Goal: Information Seeking & Learning: Learn about a topic

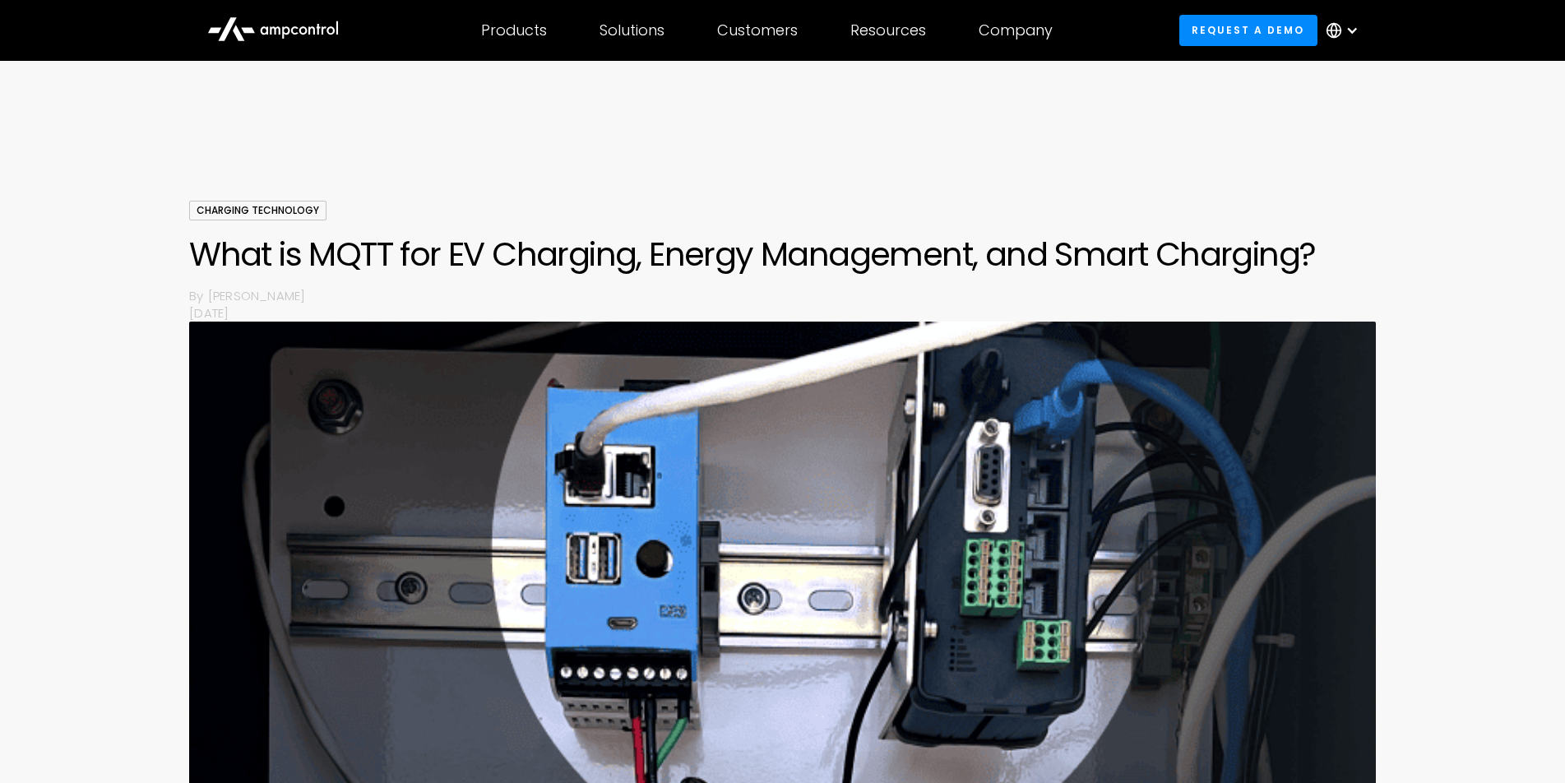
scroll to position [1234, 0]
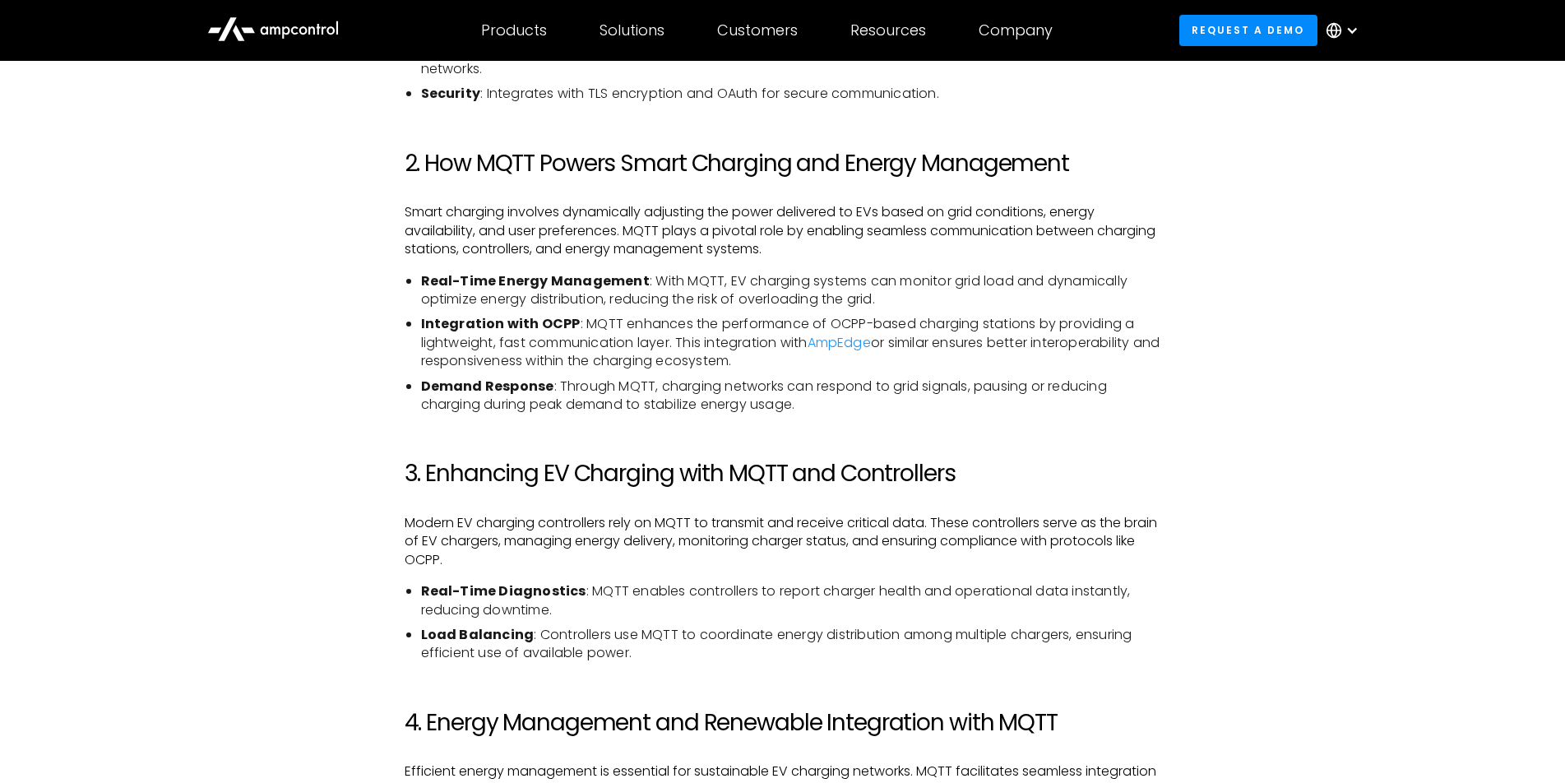
scroll to position [987, 0]
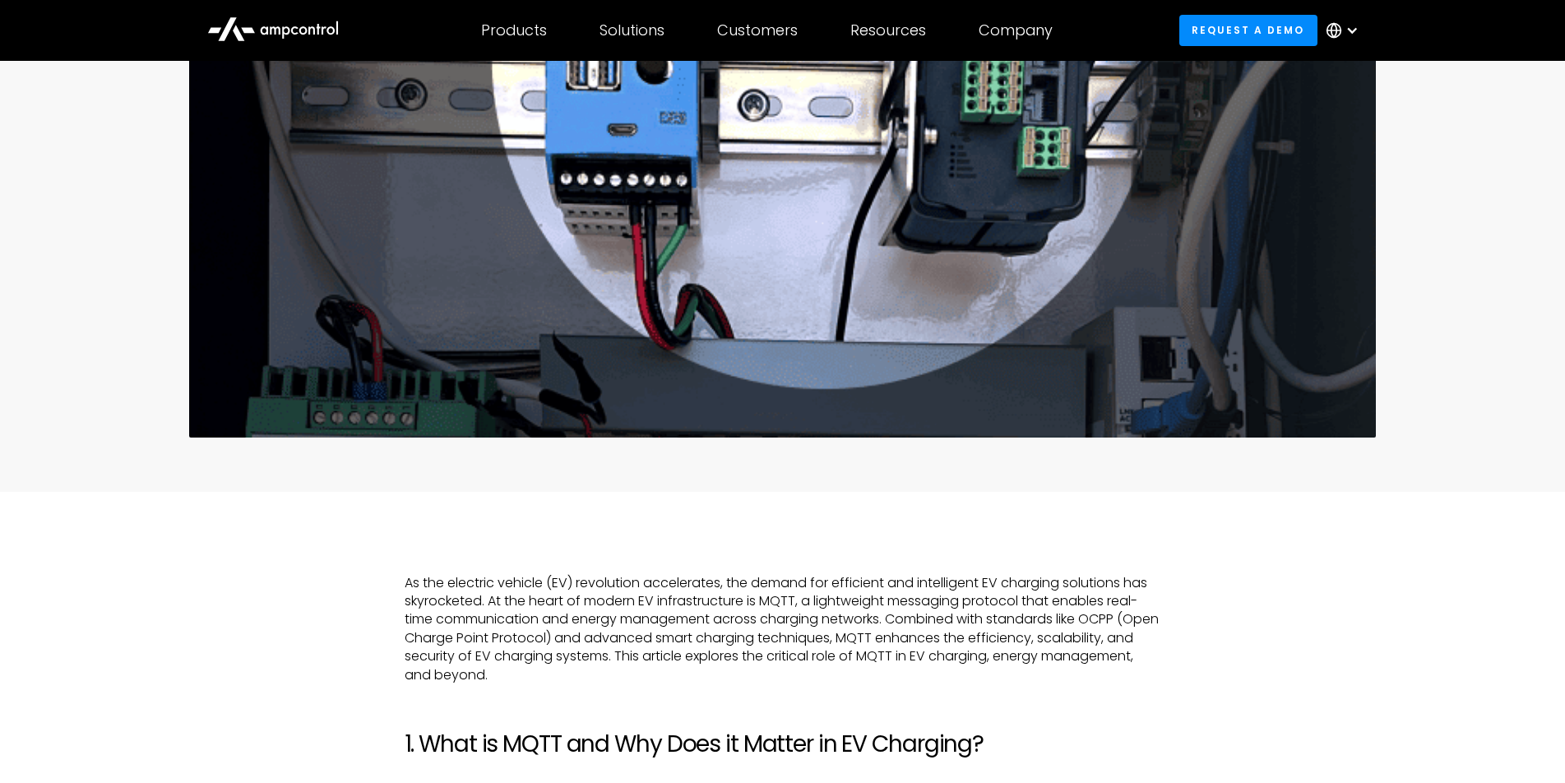
scroll to position [0, 0]
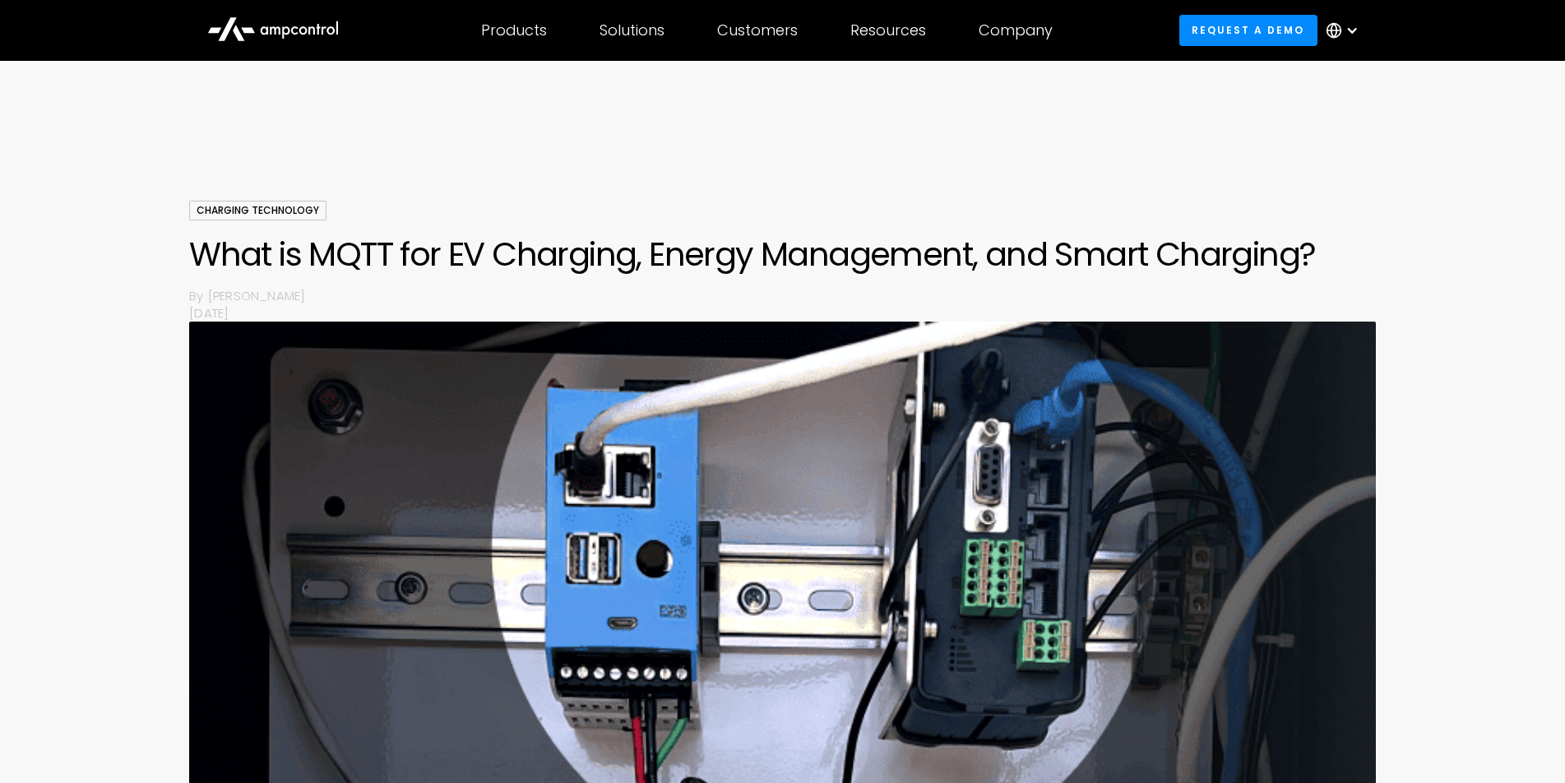
click at [1203, 188] on div at bounding box center [782, 151] width 1565 height 99
click at [1317, 205] on div "Charging Technology What is MQTT for EV Charging, Energy Management, and Smart …" at bounding box center [782, 261] width 1186 height 121
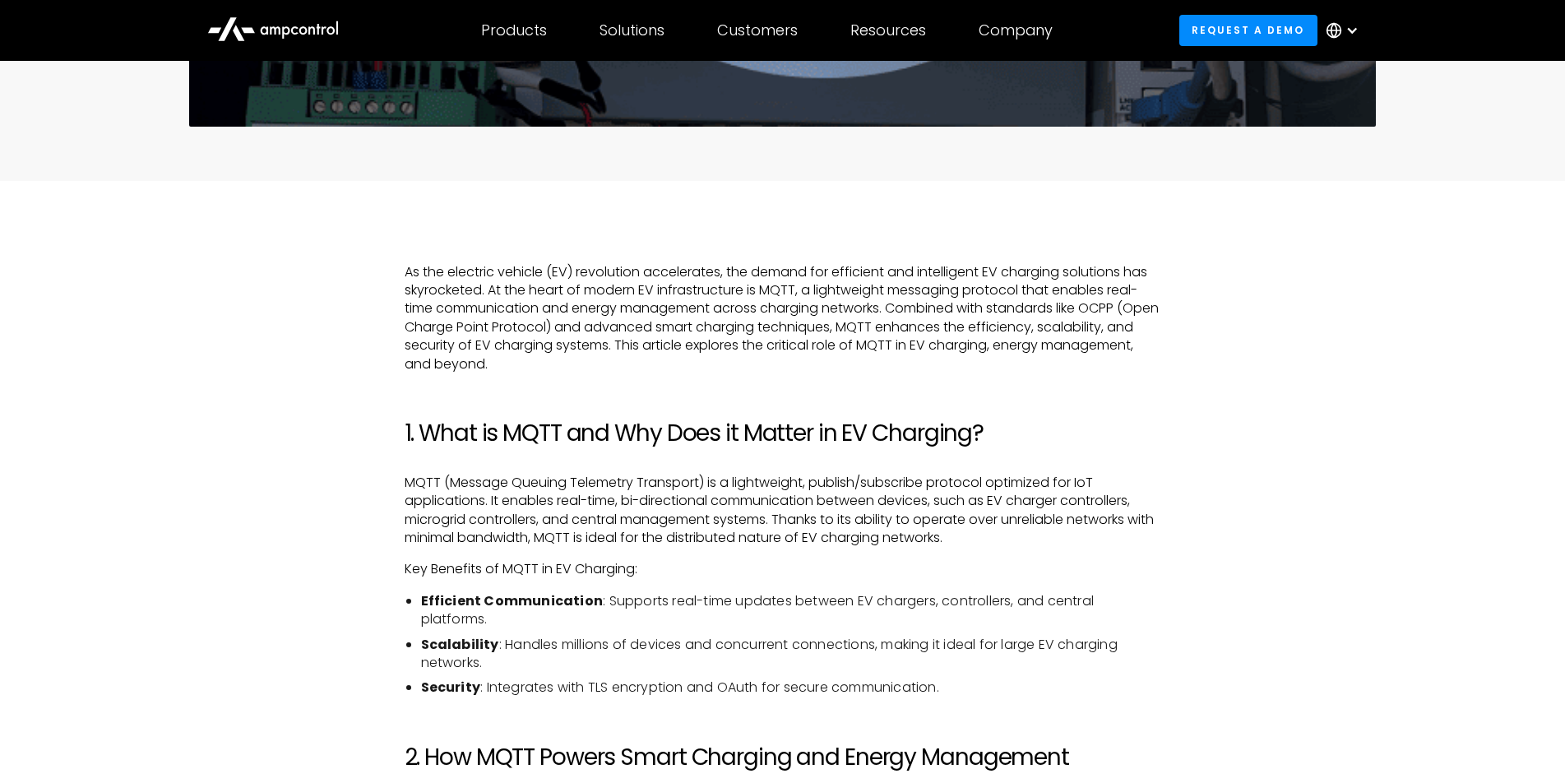
scroll to position [905, 0]
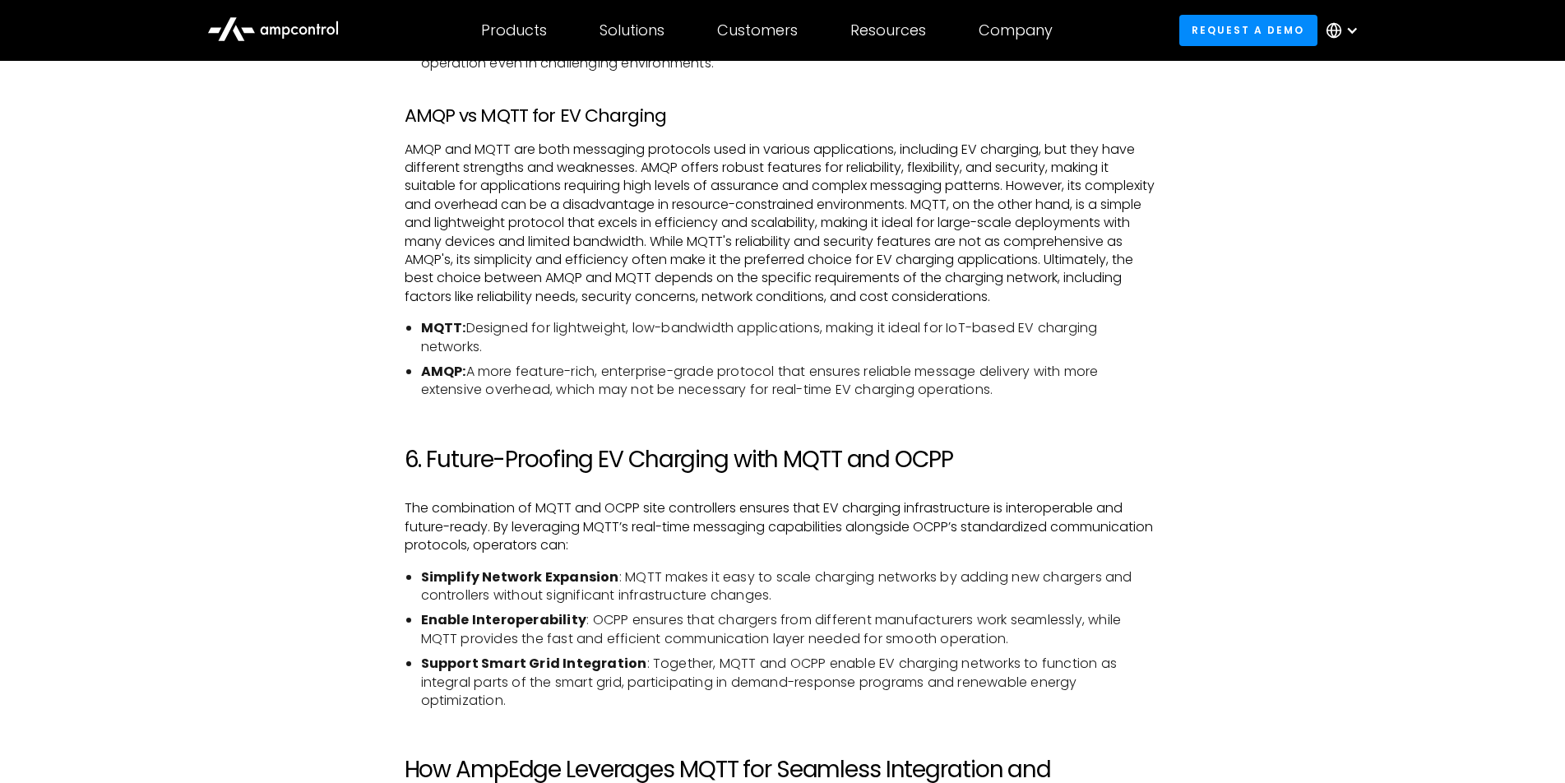
scroll to position [2550, 0]
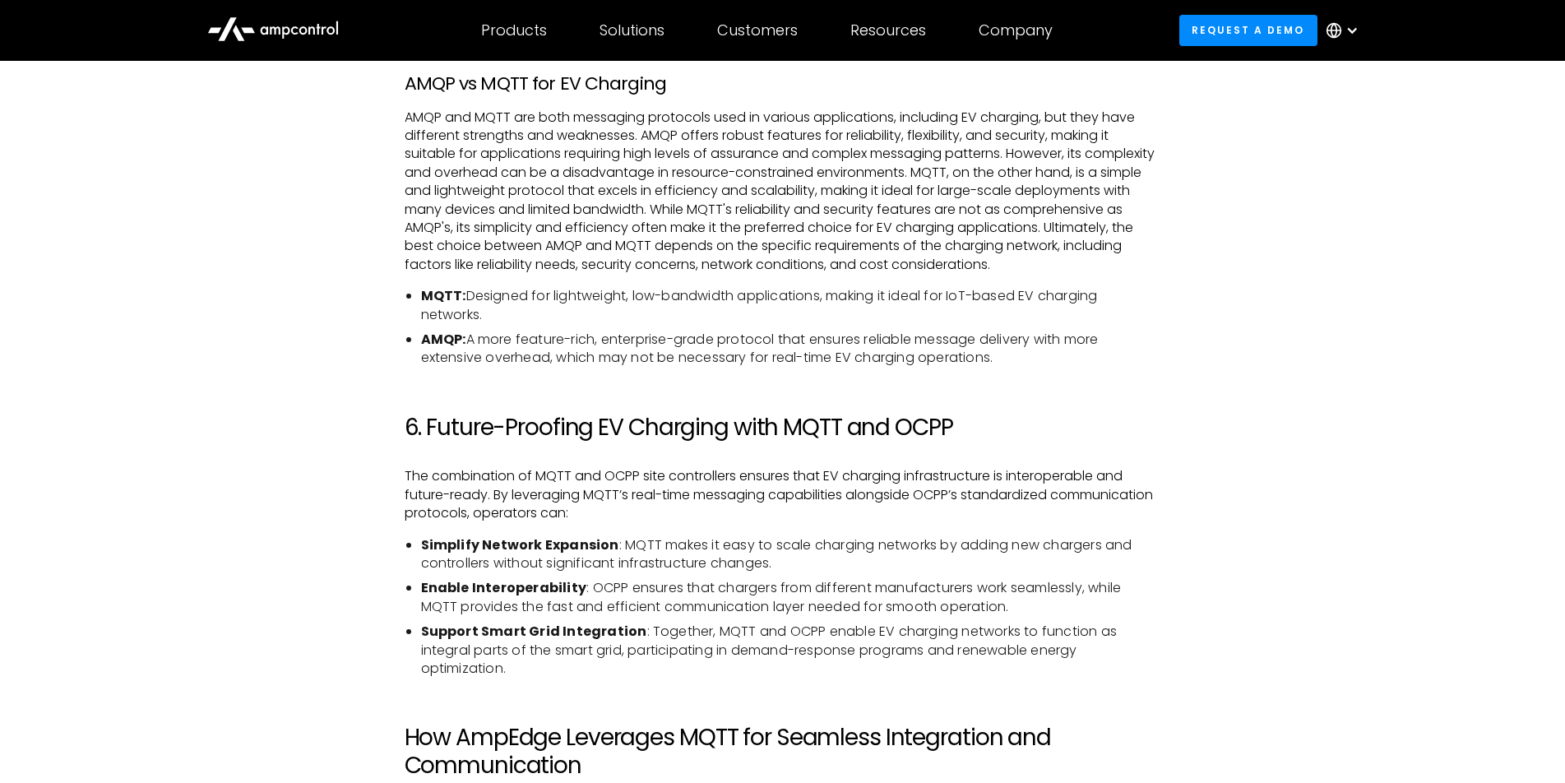
click at [1217, 495] on div "As the electric vehicle (EV) revolution accelerates, the demand for efficient a…" at bounding box center [783, 255] width 1184 height 3475
click at [1239, 505] on div "As the electric vehicle (EV) revolution accelerates, the demand for efficient a…" at bounding box center [783, 255] width 1184 height 3475
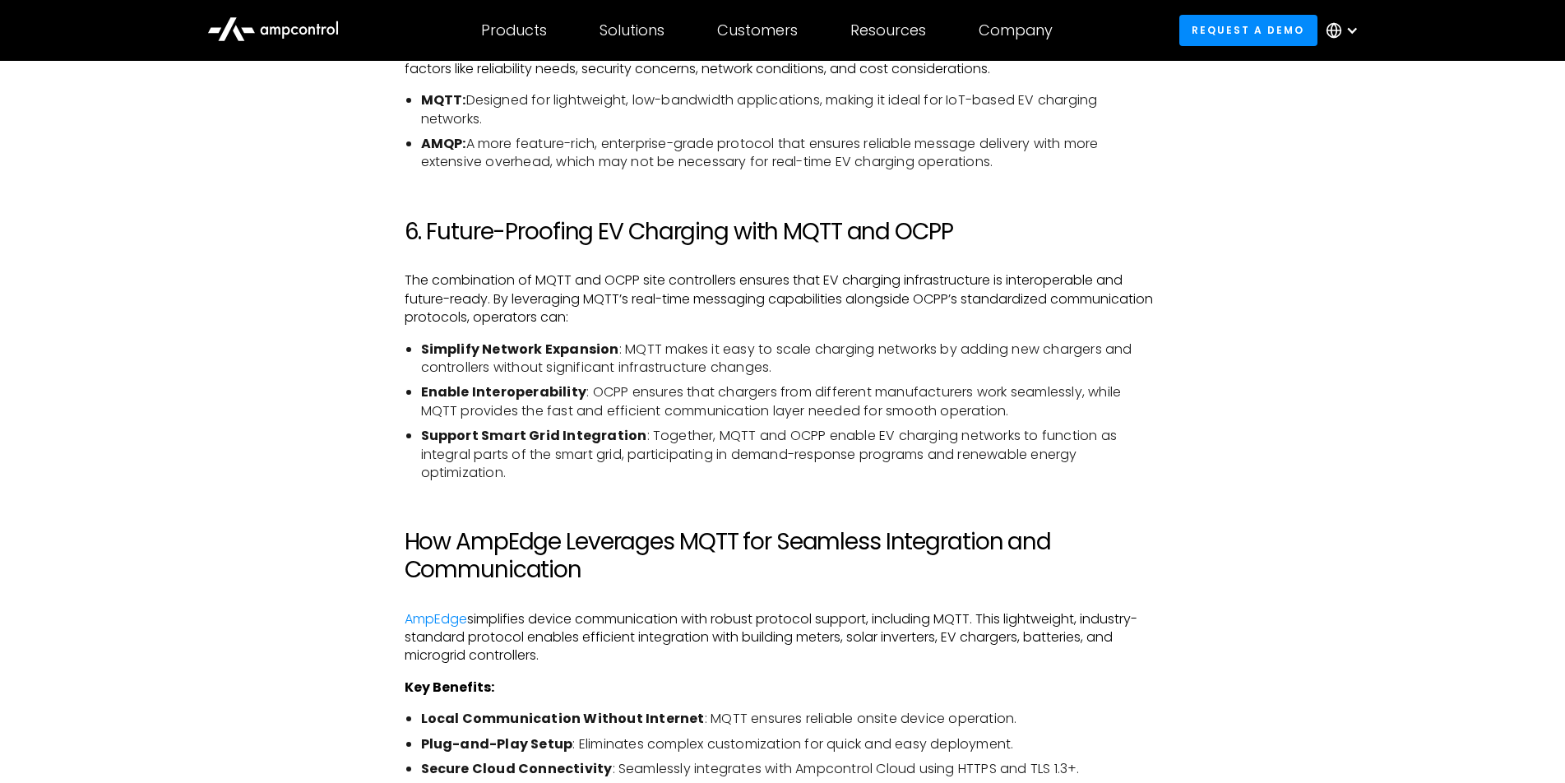
scroll to position [2796, 0]
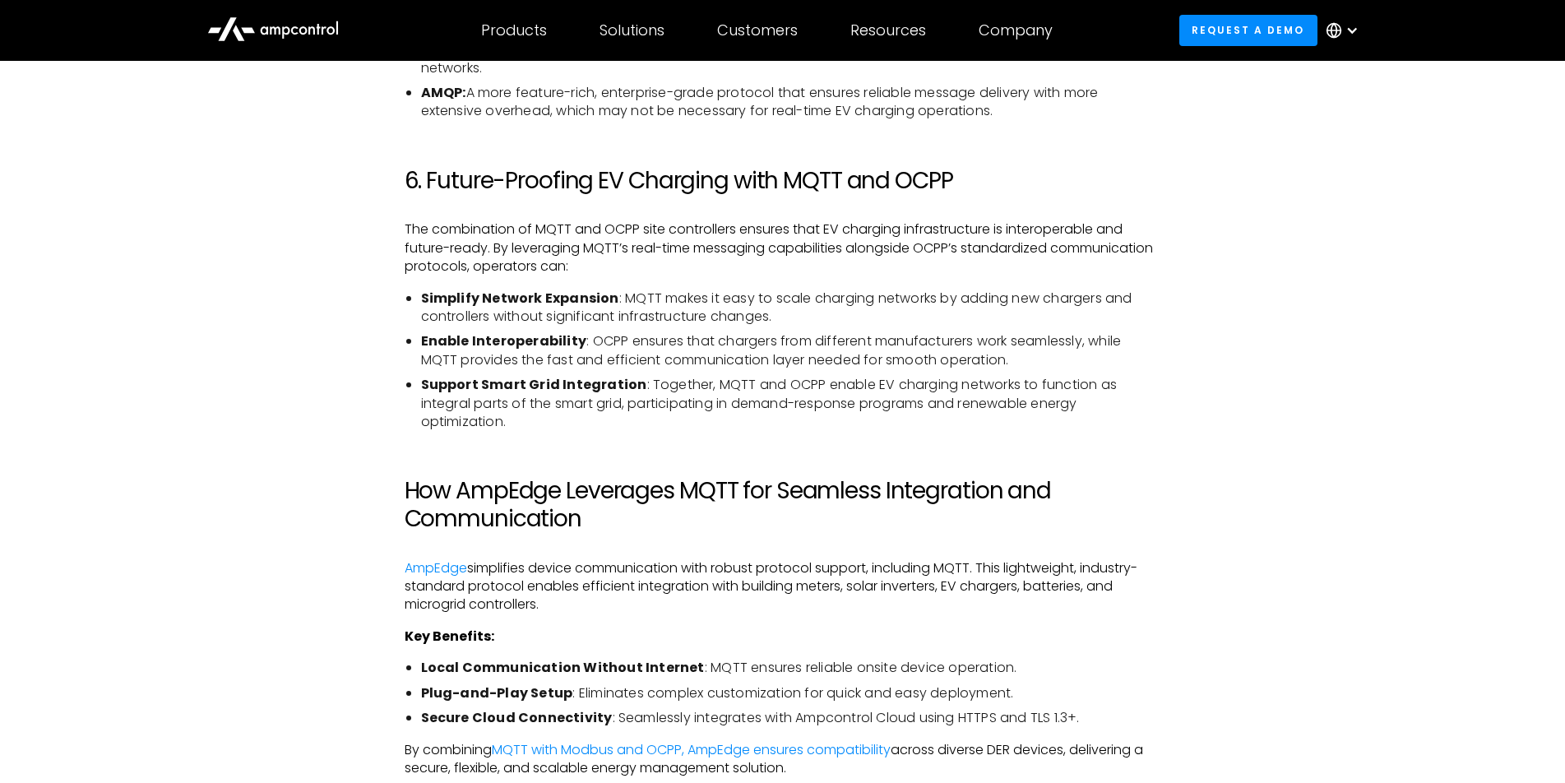
click at [1239, 505] on div "As the electric vehicle (EV) revolution accelerates, the demand for efficient a…" at bounding box center [783, 8] width 1184 height 3475
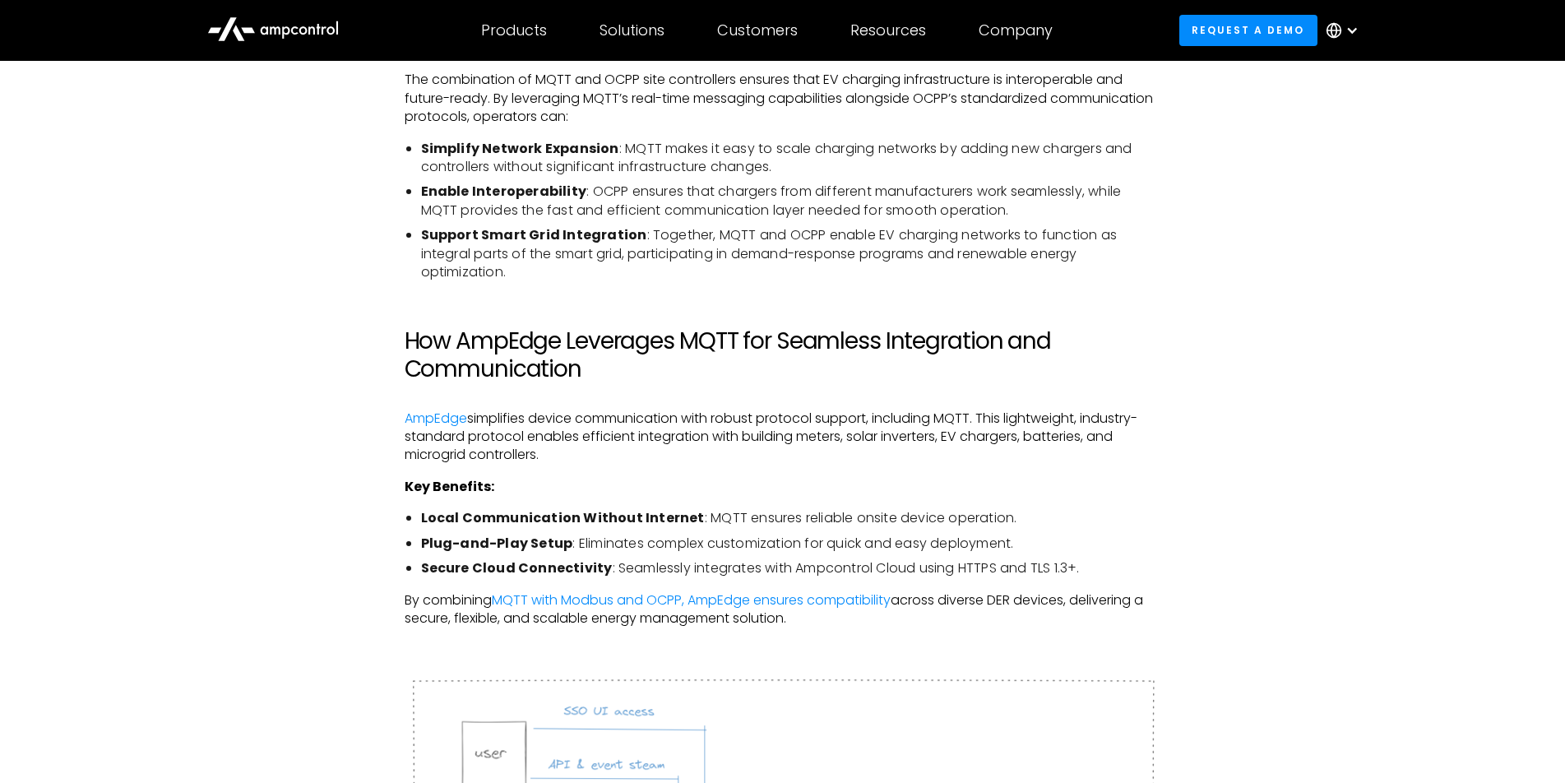
scroll to position [2961, 0]
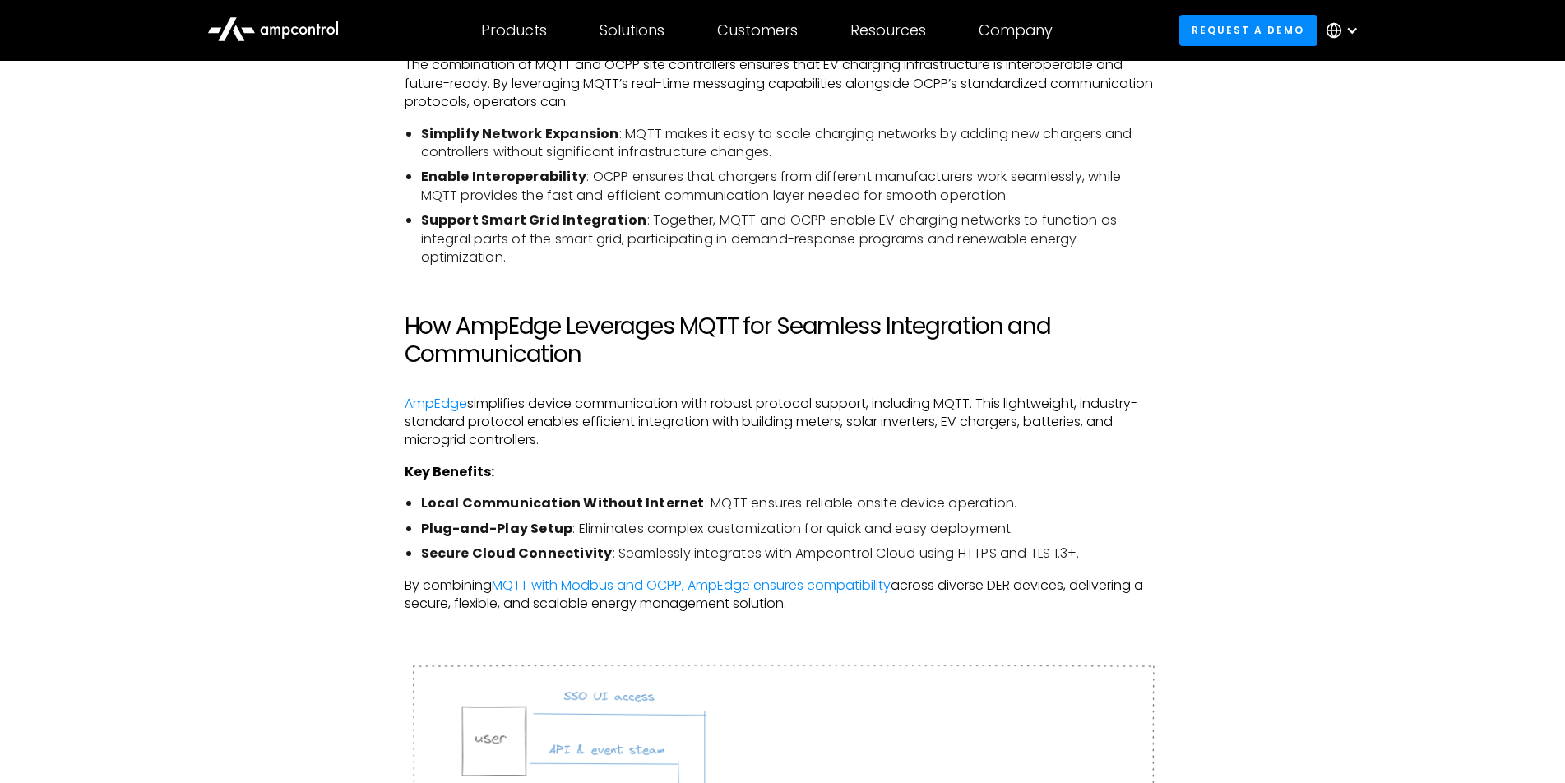
click at [1124, 266] on li "Support Smart Grid Integration : Together, MQTT and OCPP enable EV charging net…" at bounding box center [791, 238] width 740 height 55
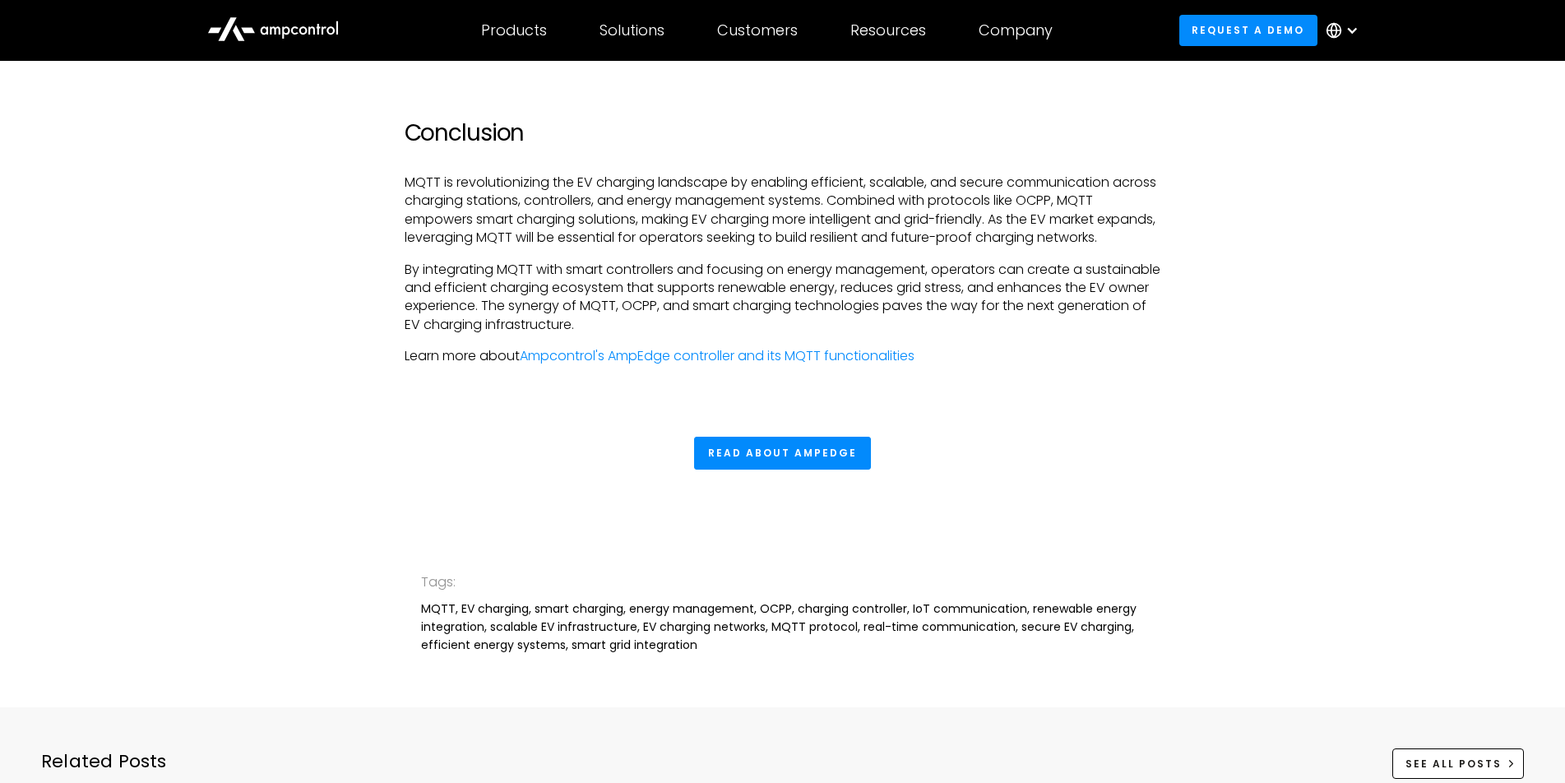
scroll to position [4524, 0]
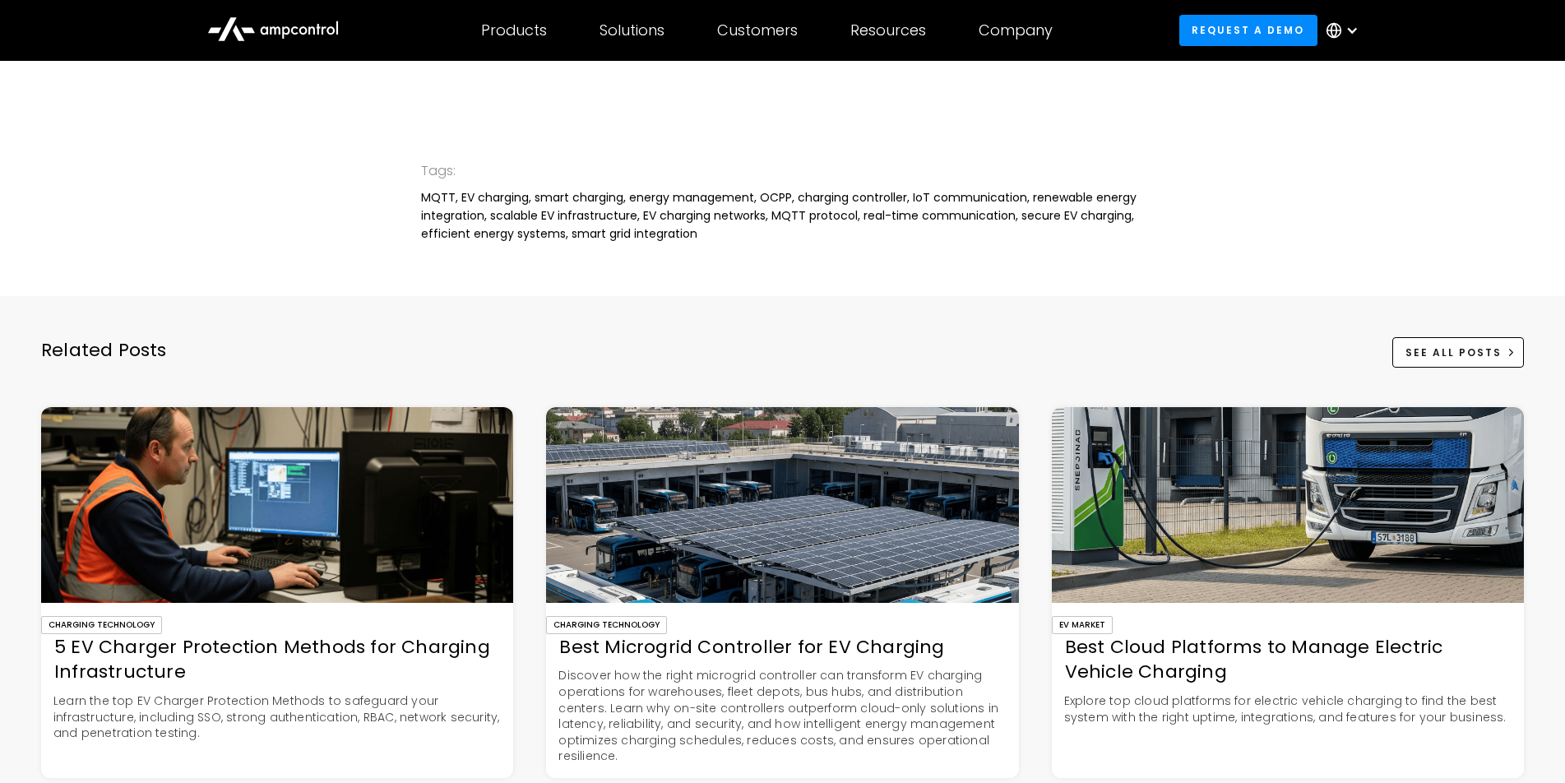
drag, startPoint x: 169, startPoint y: 194, endPoint x: 164, endPoint y: 182, distance: 13.0
click at [169, 194] on div "Tags: MQTT, EV charging, smart charging, energy management, OCPP, charging cont…" at bounding box center [782, 202] width 1565 height 188
